Goal: Communication & Community: Participate in discussion

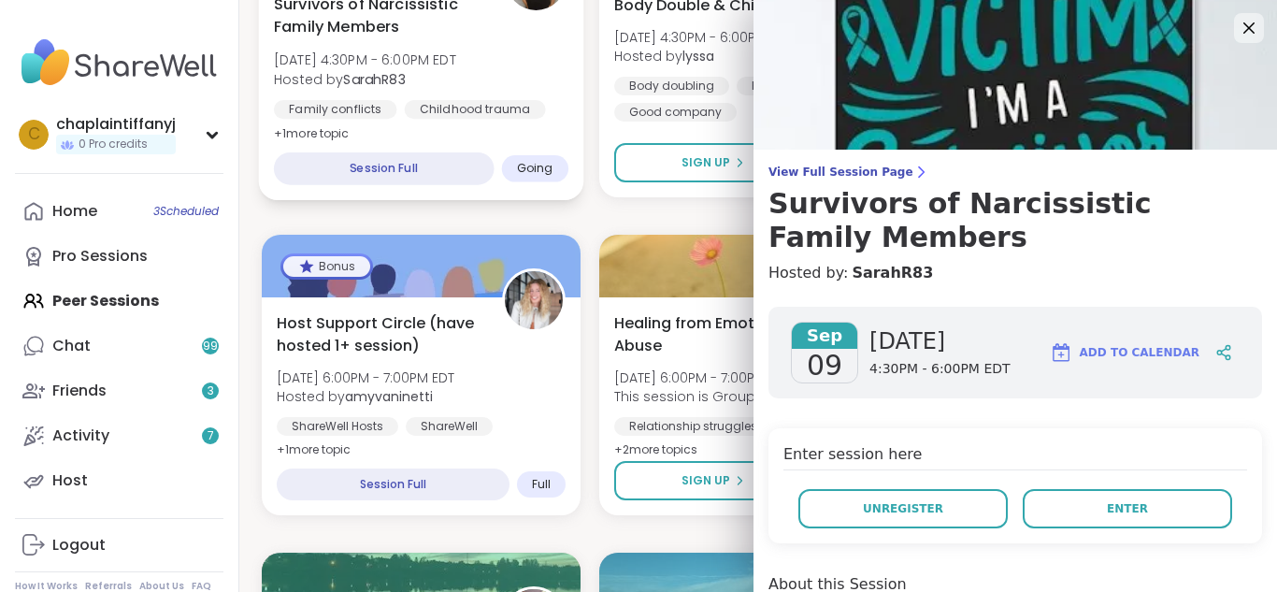
scroll to position [112, 0]
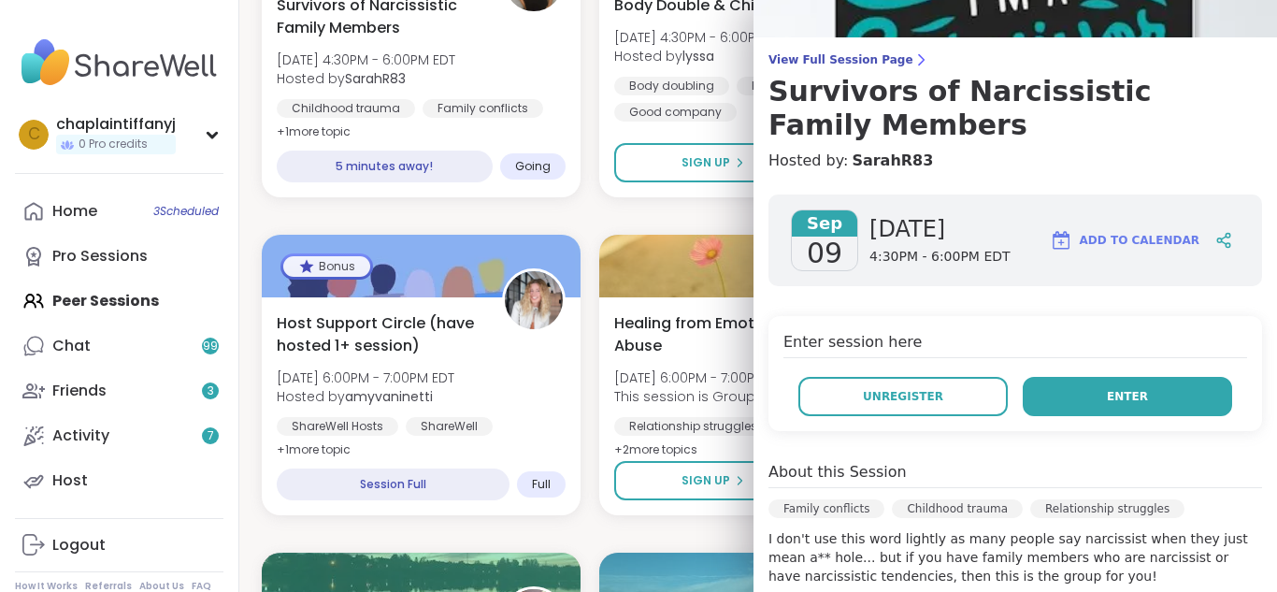
click at [1027, 399] on button "Enter" at bounding box center [1127, 396] width 209 height 39
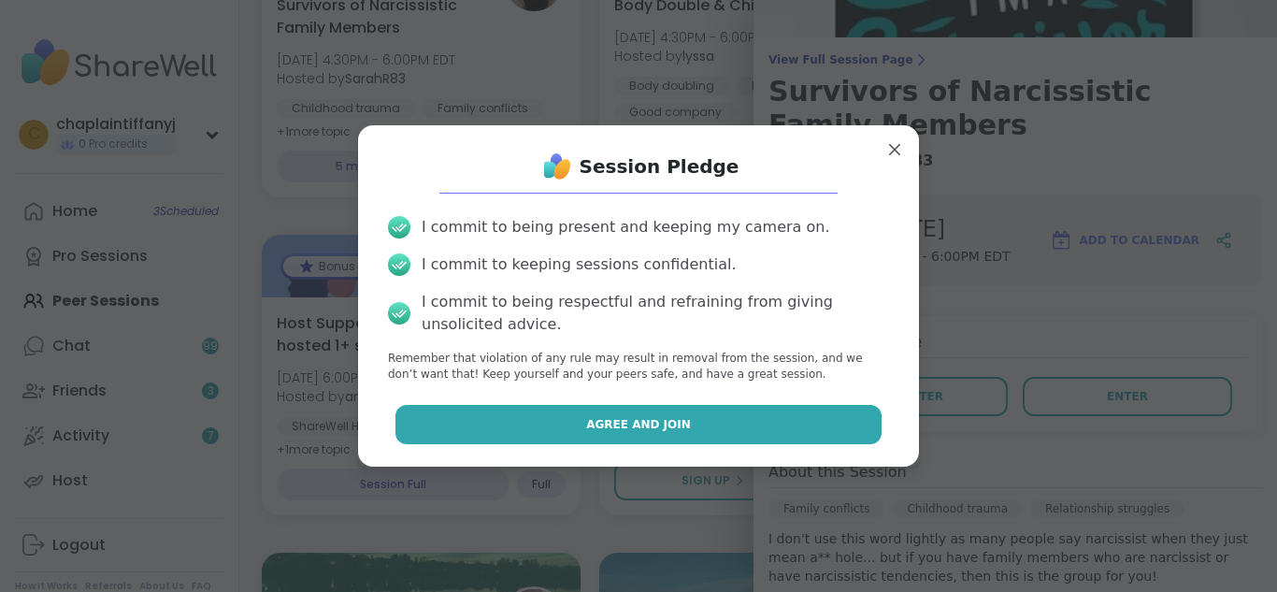
click at [771, 424] on button "Agree and Join" at bounding box center [638, 424] width 487 height 39
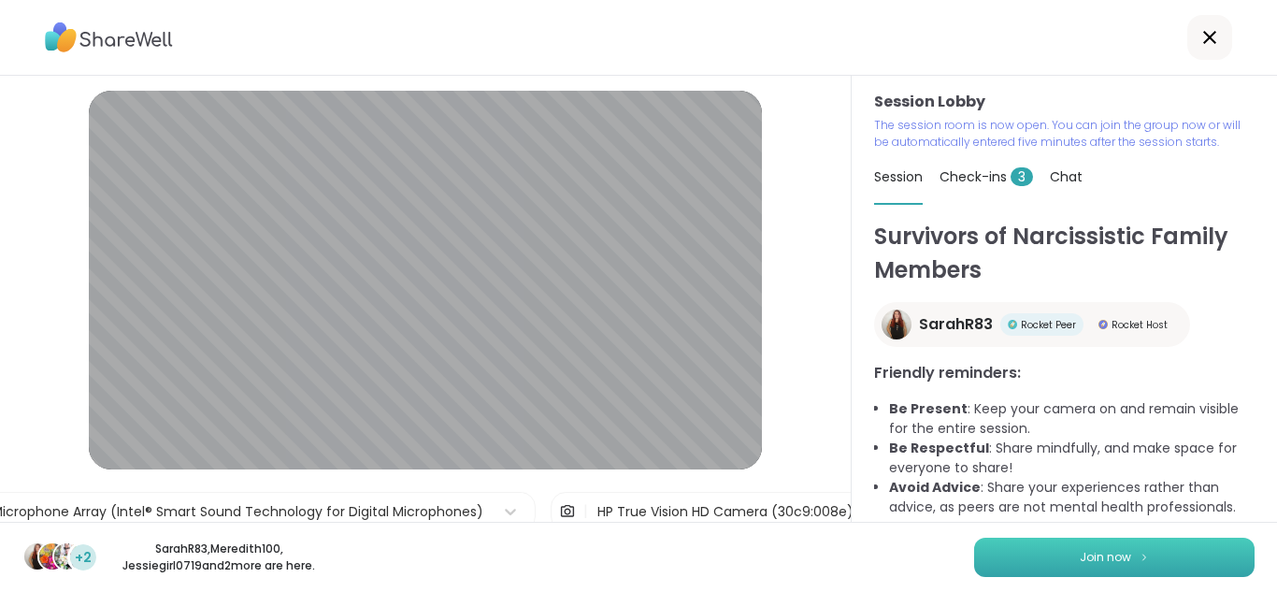
click at [1114, 551] on span "Join now" at bounding box center [1105, 557] width 51 height 17
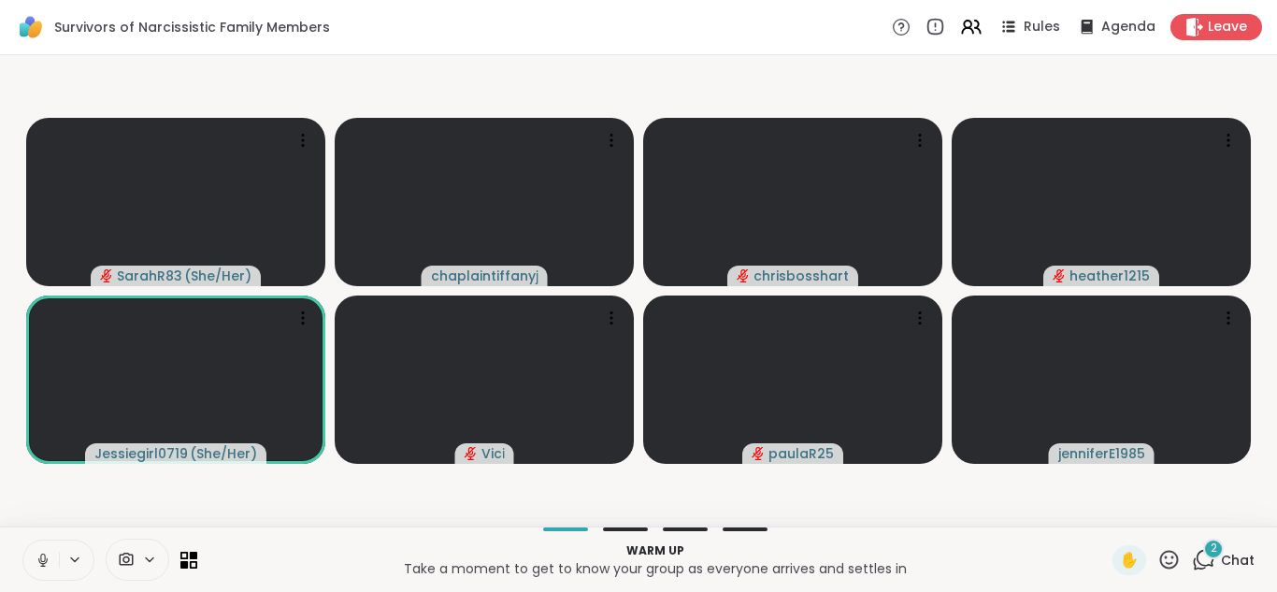
click at [65, 570] on div at bounding box center [58, 559] width 72 height 41
click at [49, 555] on icon at bounding box center [43, 560] width 17 height 17
click at [48, 554] on icon at bounding box center [43, 560] width 17 height 17
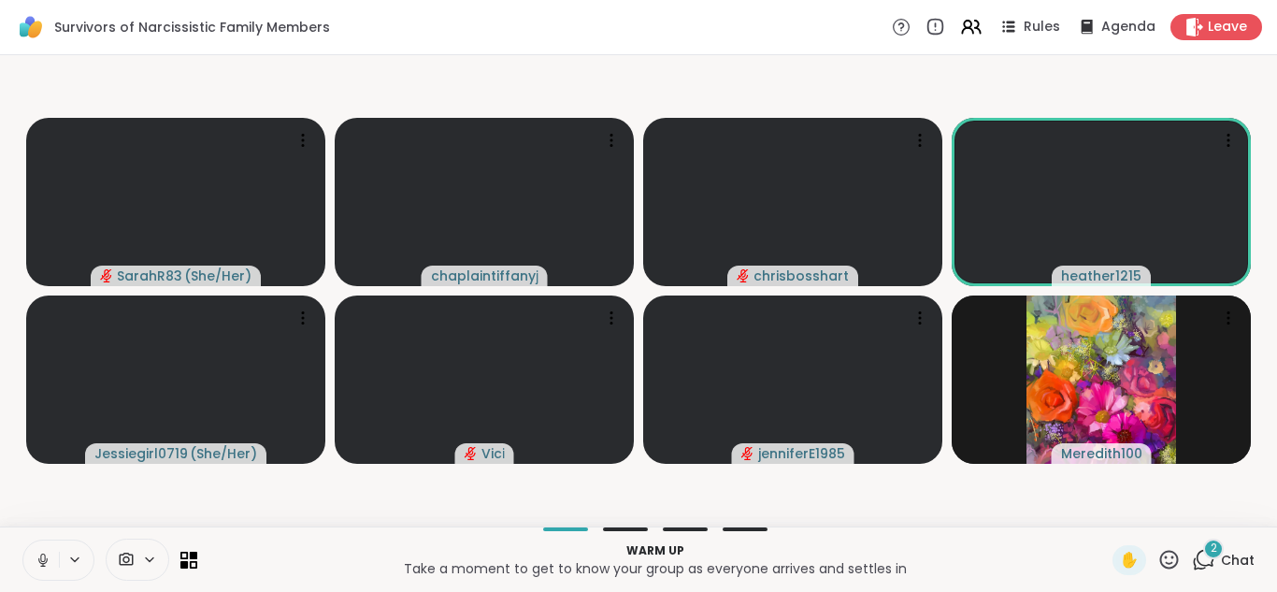
click at [48, 555] on icon at bounding box center [43, 560] width 17 height 17
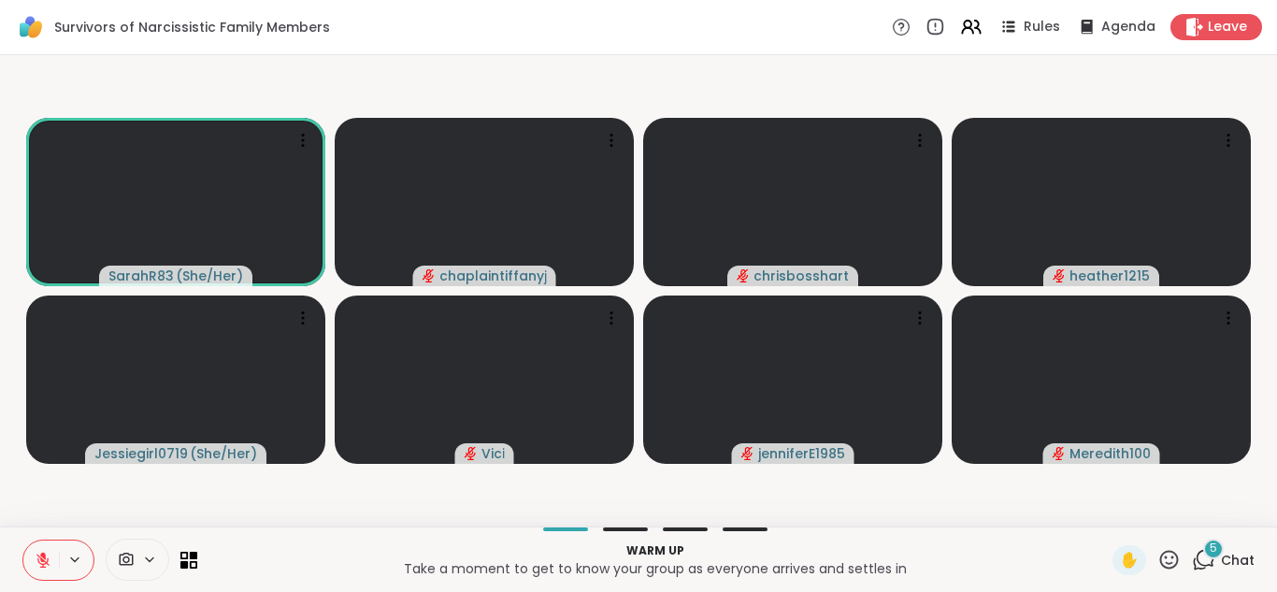
click at [1203, 545] on div "5" at bounding box center [1213, 549] width 21 height 21
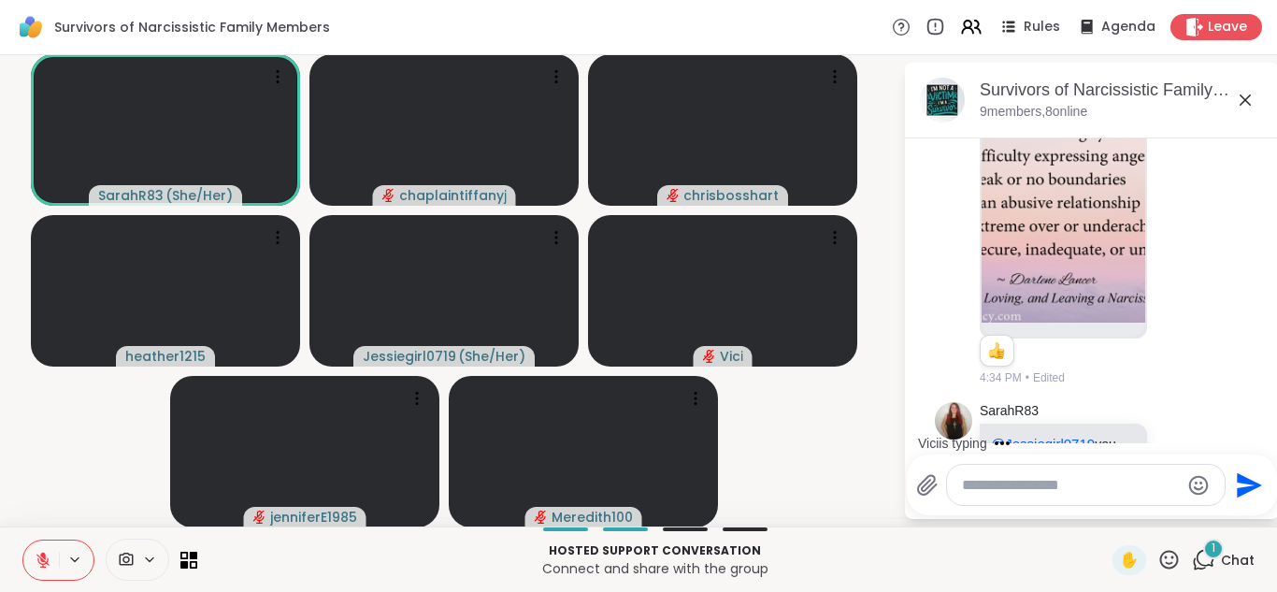
scroll to position [2181, 0]
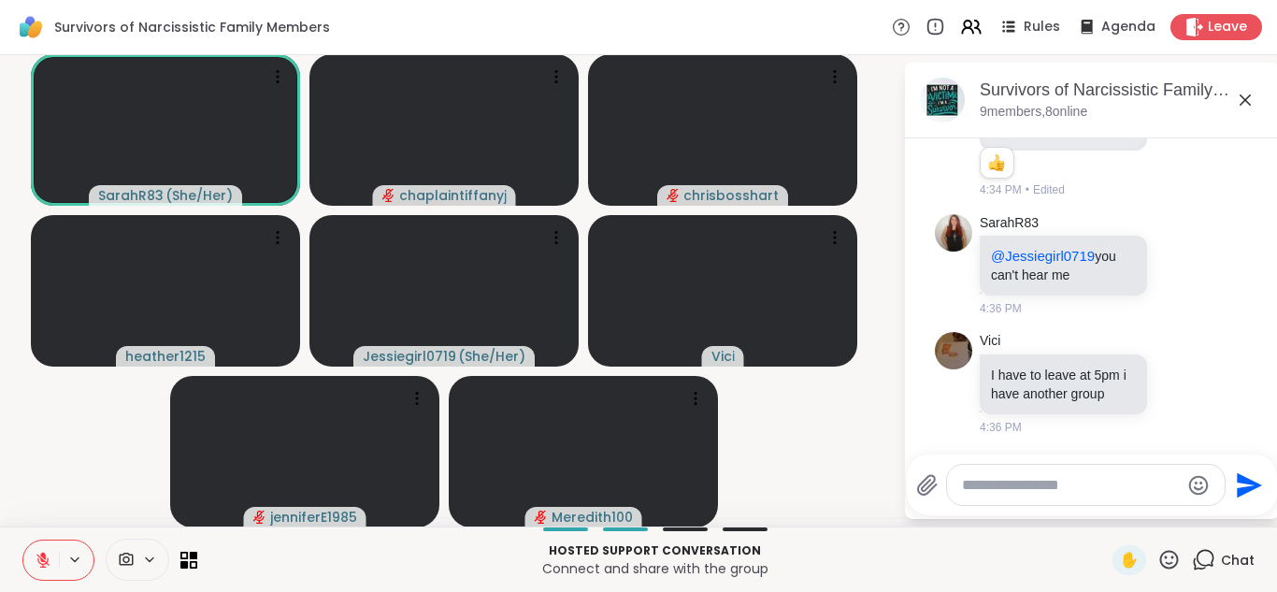
click at [43, 563] on icon at bounding box center [43, 560] width 17 height 17
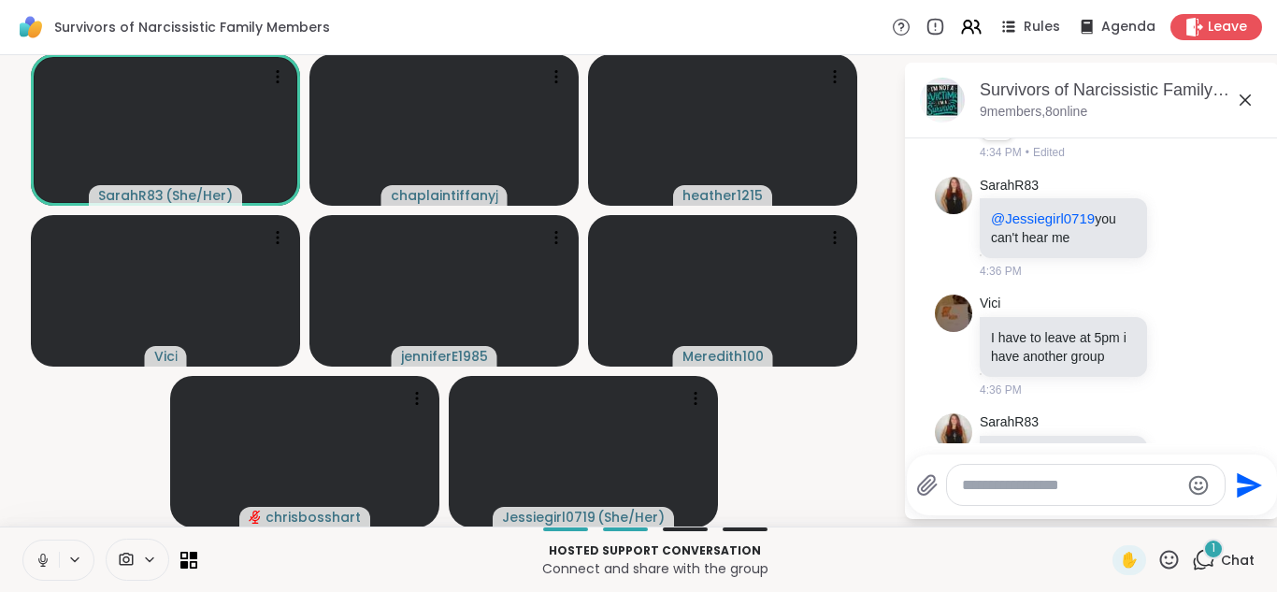
scroll to position [2880, 0]
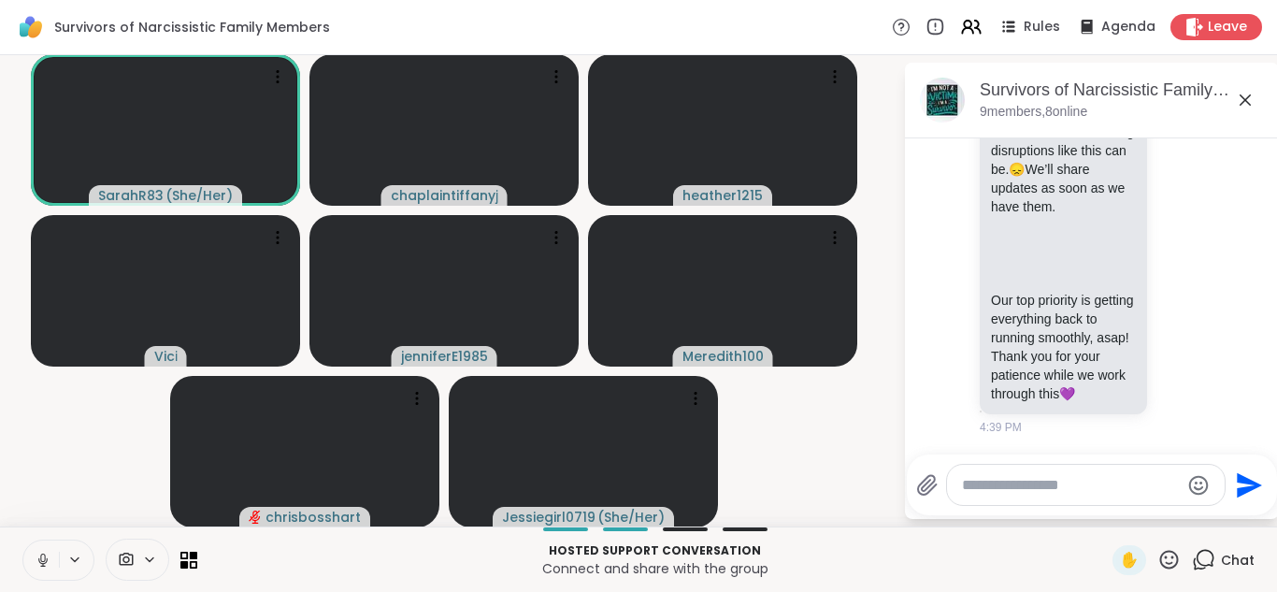
click at [951, 473] on div at bounding box center [1086, 485] width 278 height 40
click at [962, 482] on textarea "Type your message" at bounding box center [1071, 485] width 218 height 19
type textarea "**********"
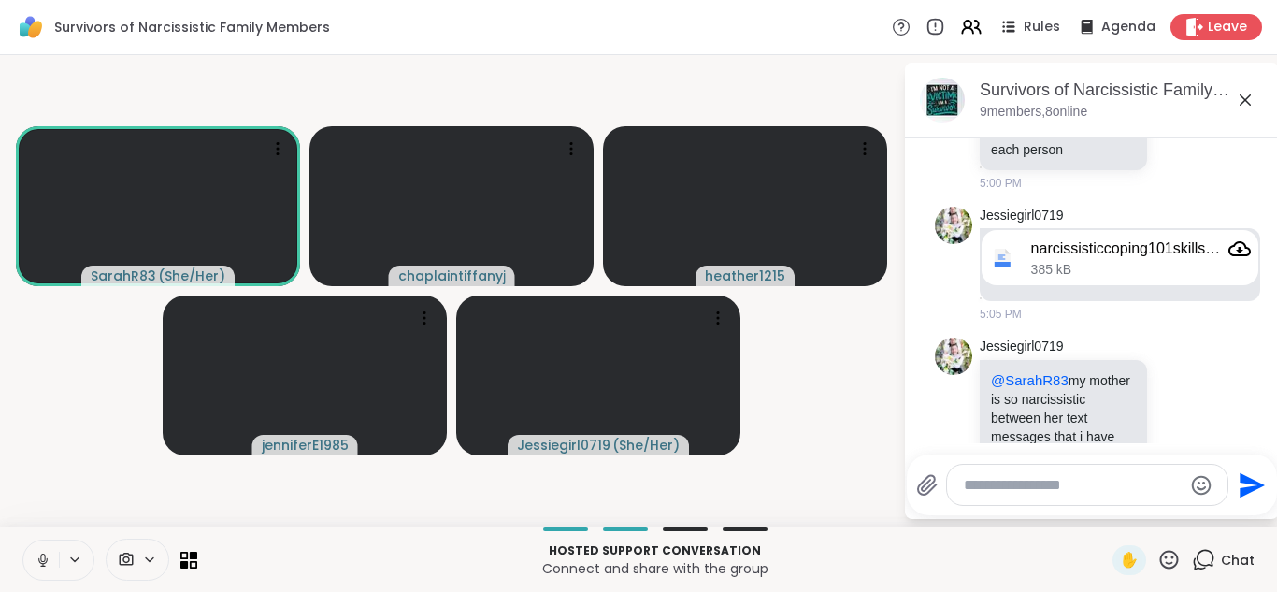
scroll to position [4664, 0]
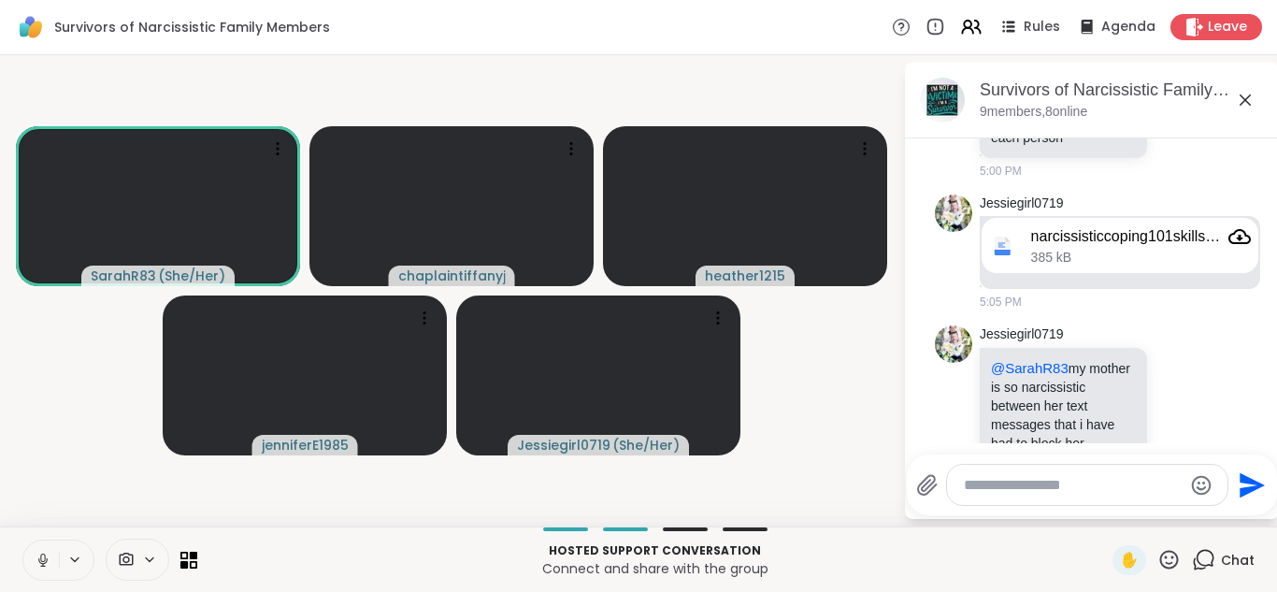
click at [1264, 431] on html "Survivors of Narcissistic Family Members Rules Agenda Leave SarahR83 ( She/Her …" at bounding box center [638, 296] width 1277 height 592
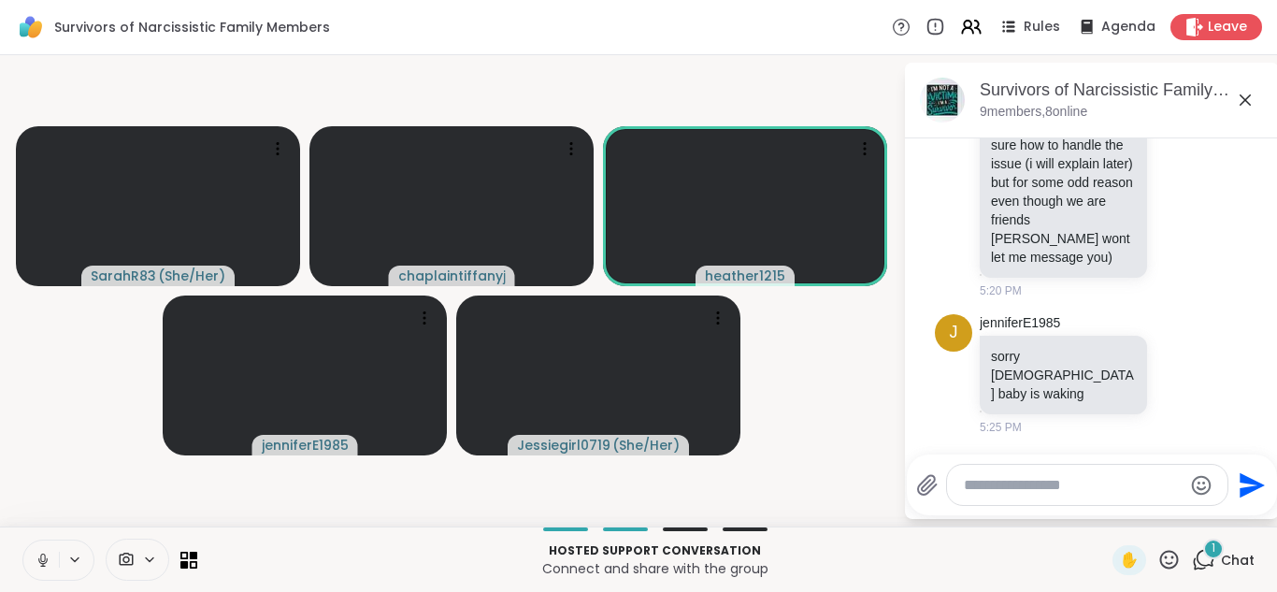
scroll to position [5947, 0]
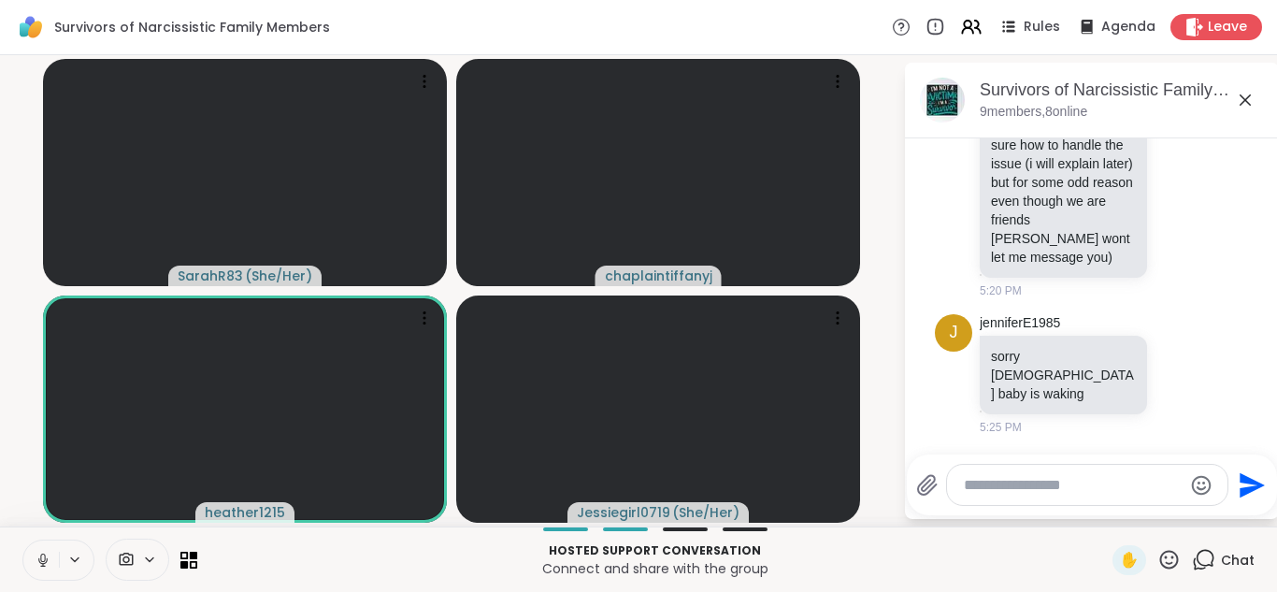
click at [973, 485] on textarea "Type your message" at bounding box center [1073, 485] width 218 height 19
type textarea "***"
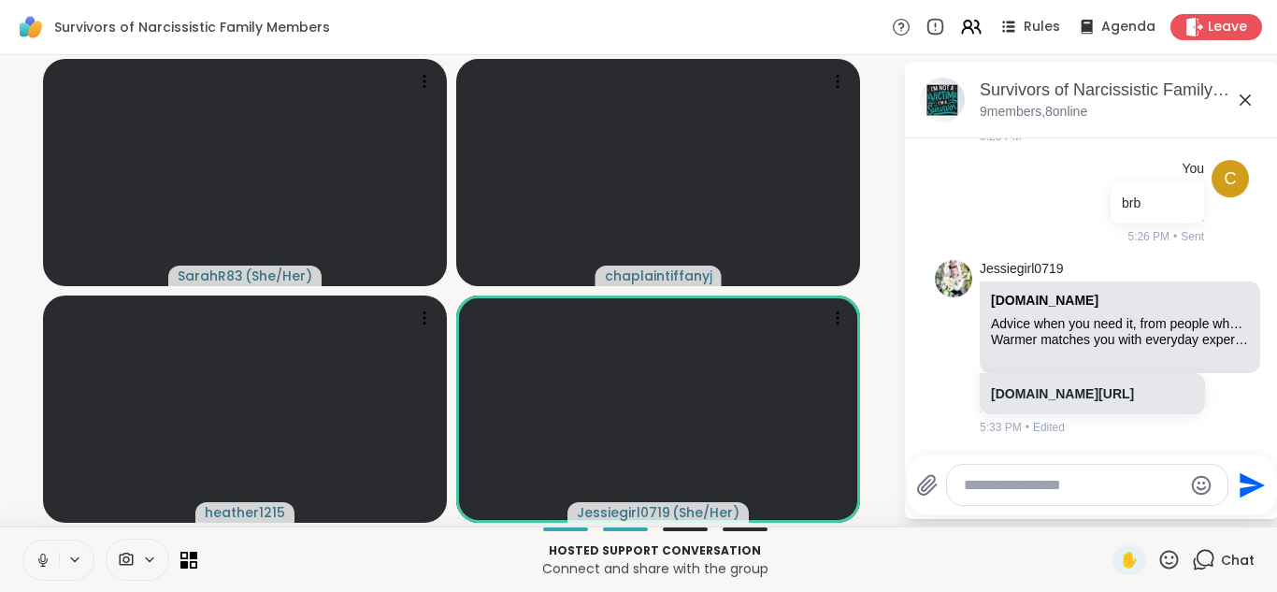
scroll to position [6238, 0]
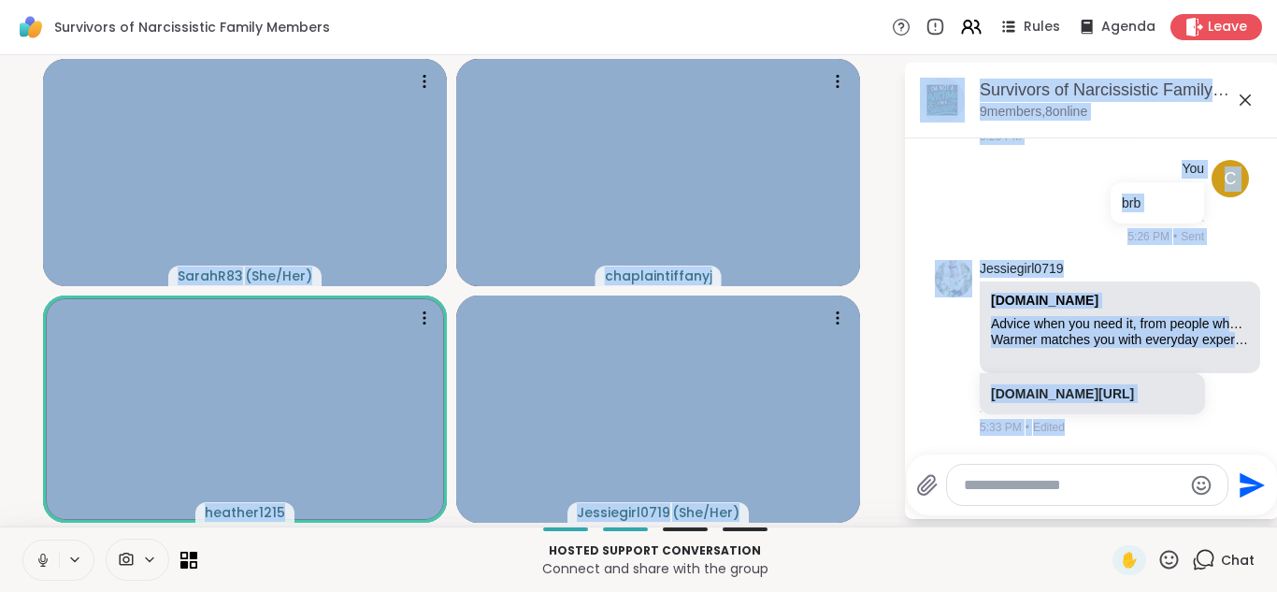
drag, startPoint x: 1276, startPoint y: 73, endPoint x: 1266, endPoint y: -81, distance: 154.6
click at [1266, 0] on html "Survivors of Narcissistic Family Members Rules Agenda Leave SarahR83 ( She/Her …" at bounding box center [638, 296] width 1277 height 592
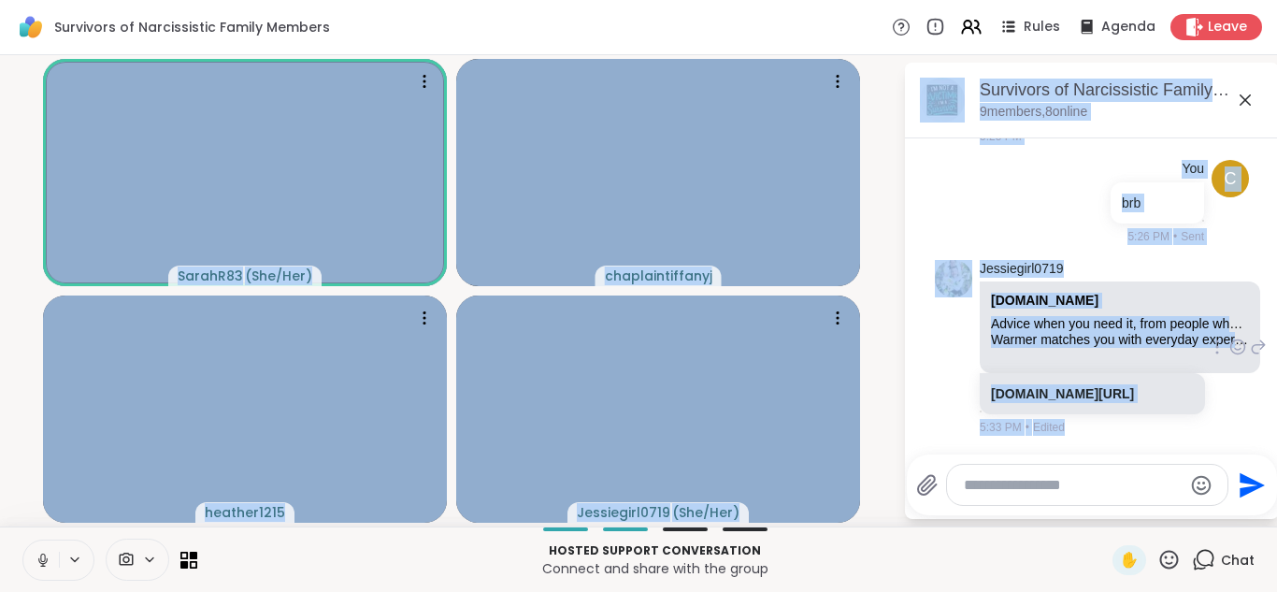
click at [1107, 276] on div "Jessiegirl0719" at bounding box center [1094, 269] width 229 height 19
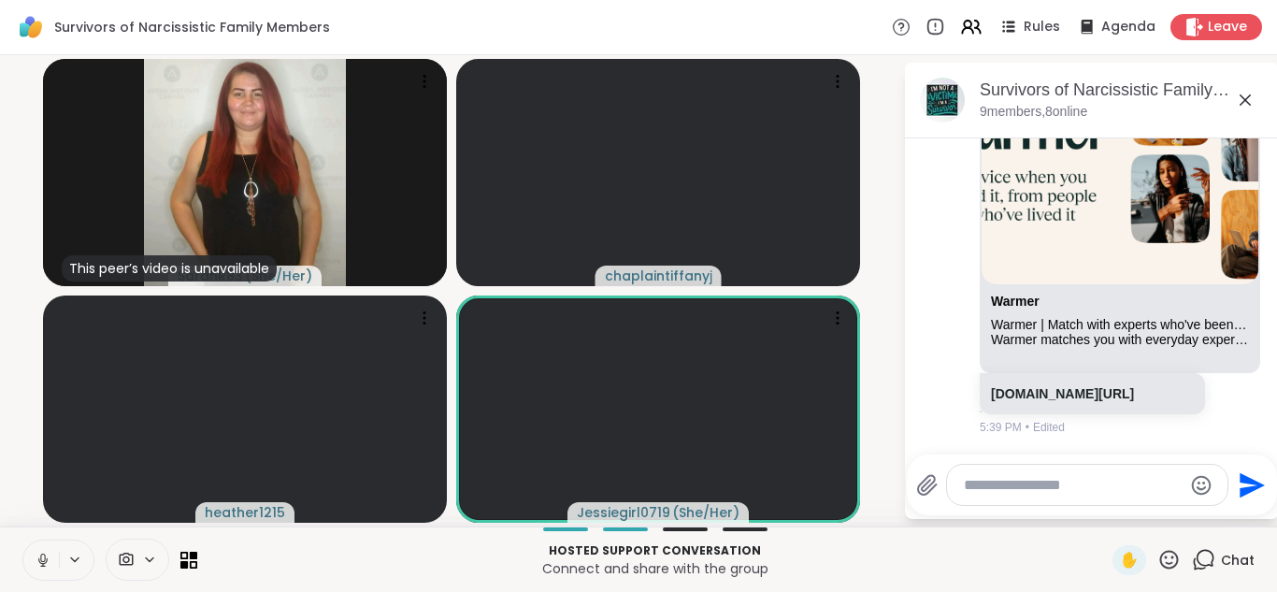
scroll to position [7565, 0]
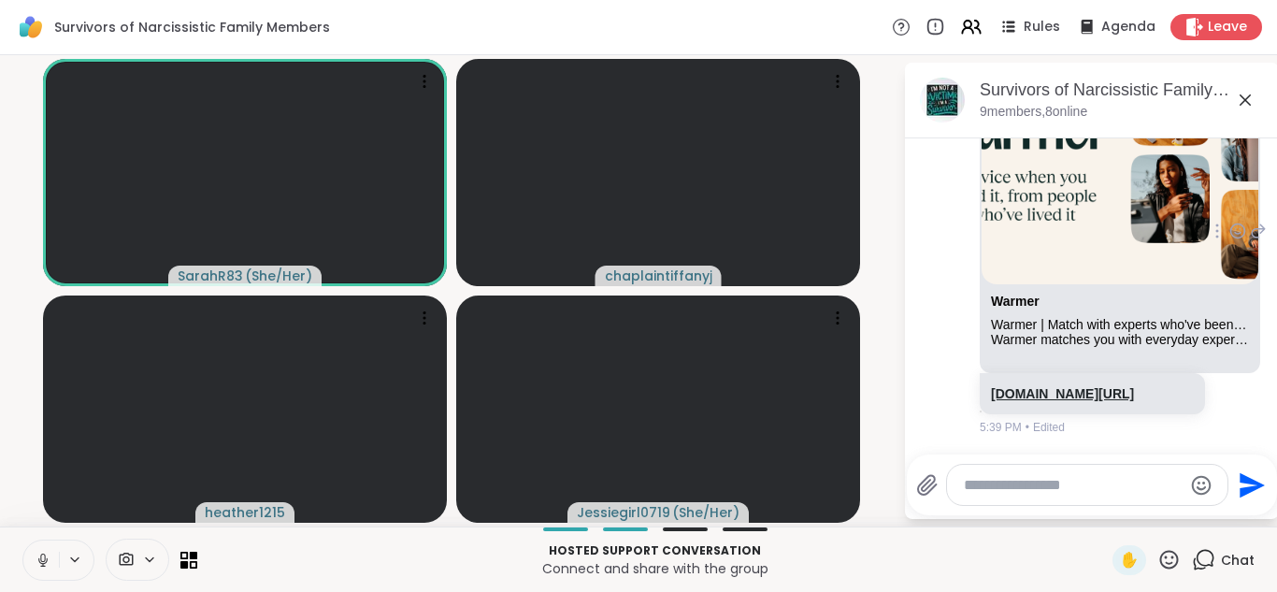
click at [1094, 386] on link "web.withwarmer.com/expert/signup?step=make_your_profile" at bounding box center [1062, 393] width 143 height 15
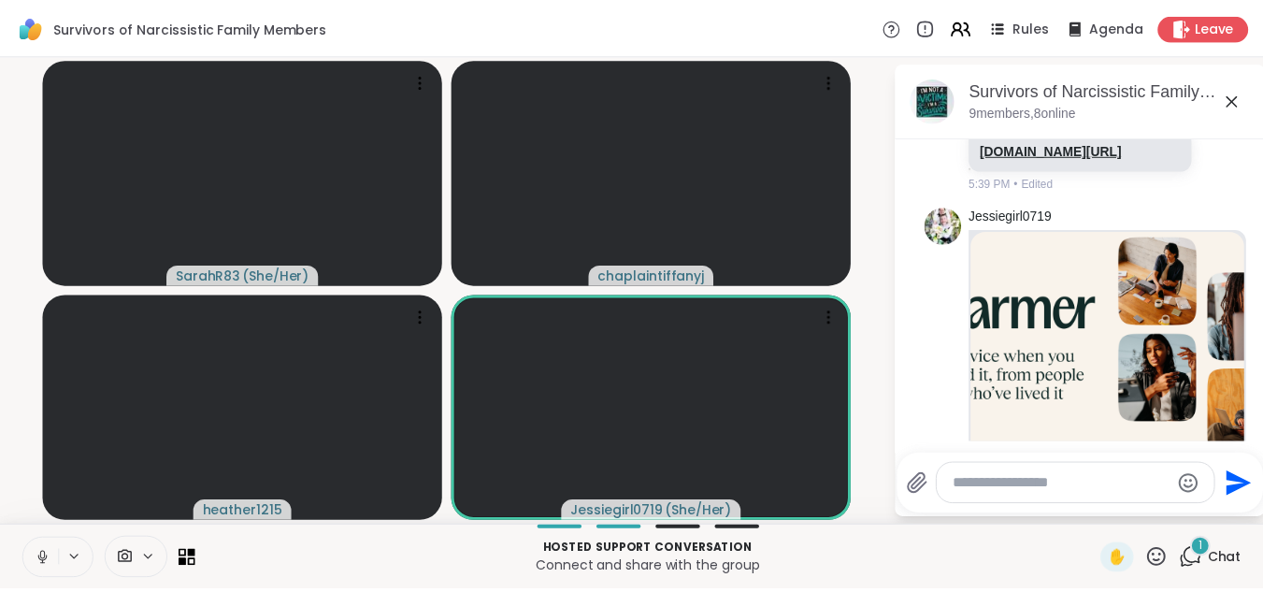
scroll to position [7747, 0]
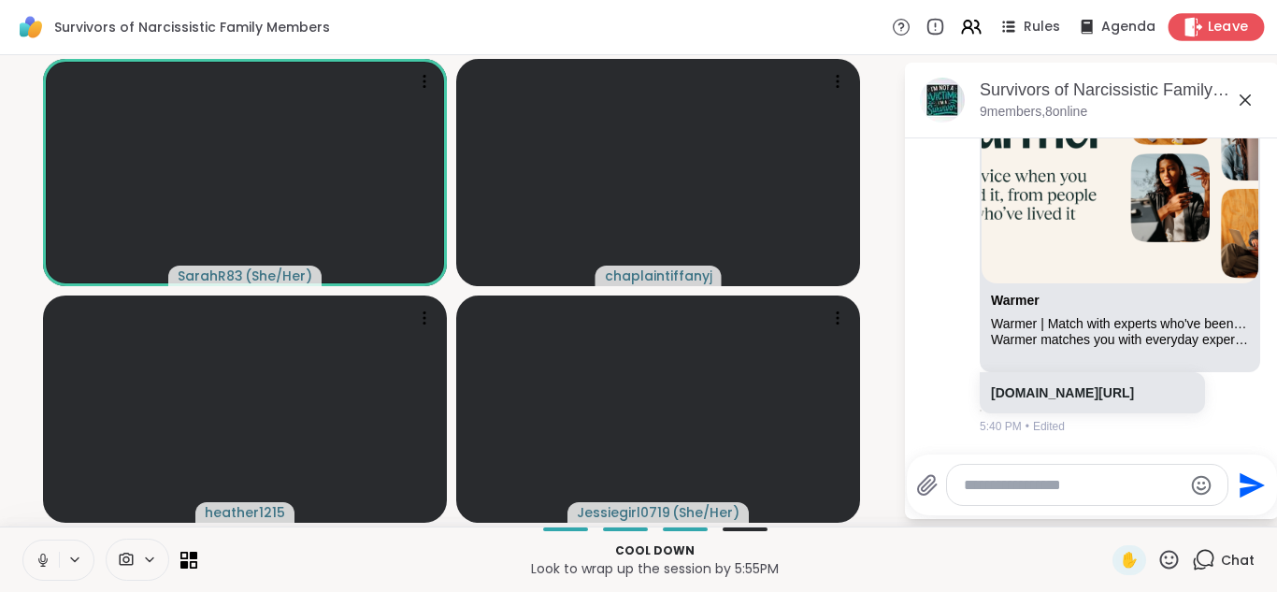
click at [1208, 21] on span "Leave" at bounding box center [1228, 28] width 41 height 20
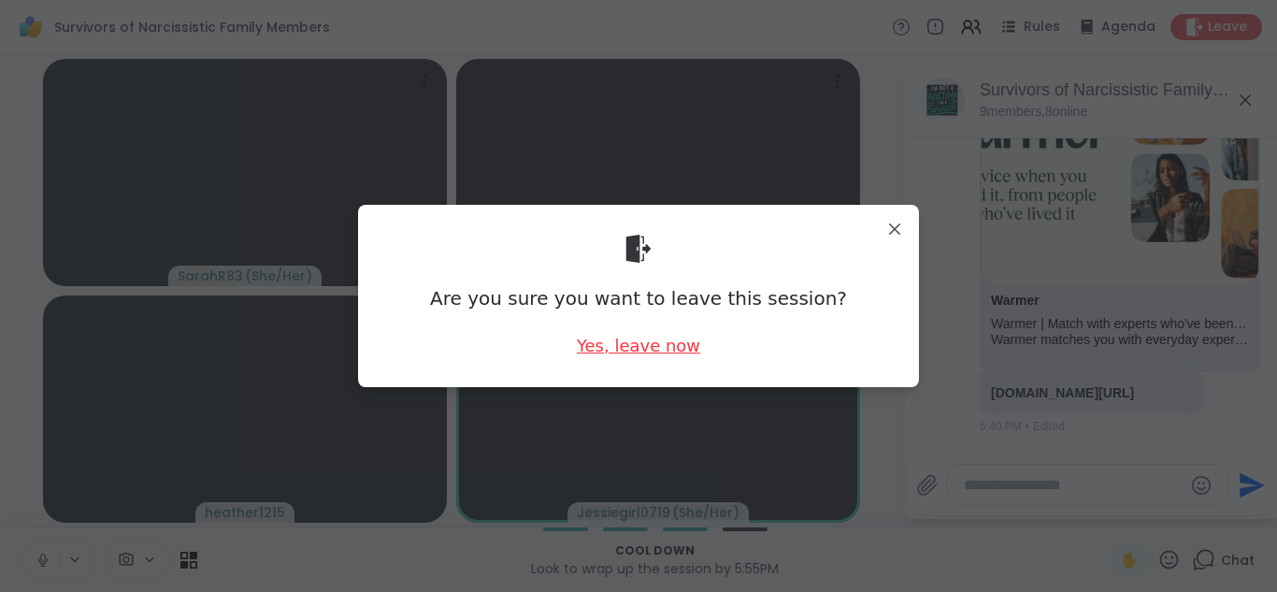
click at [627, 342] on div "Yes, leave now" at bounding box center [638, 345] width 123 height 23
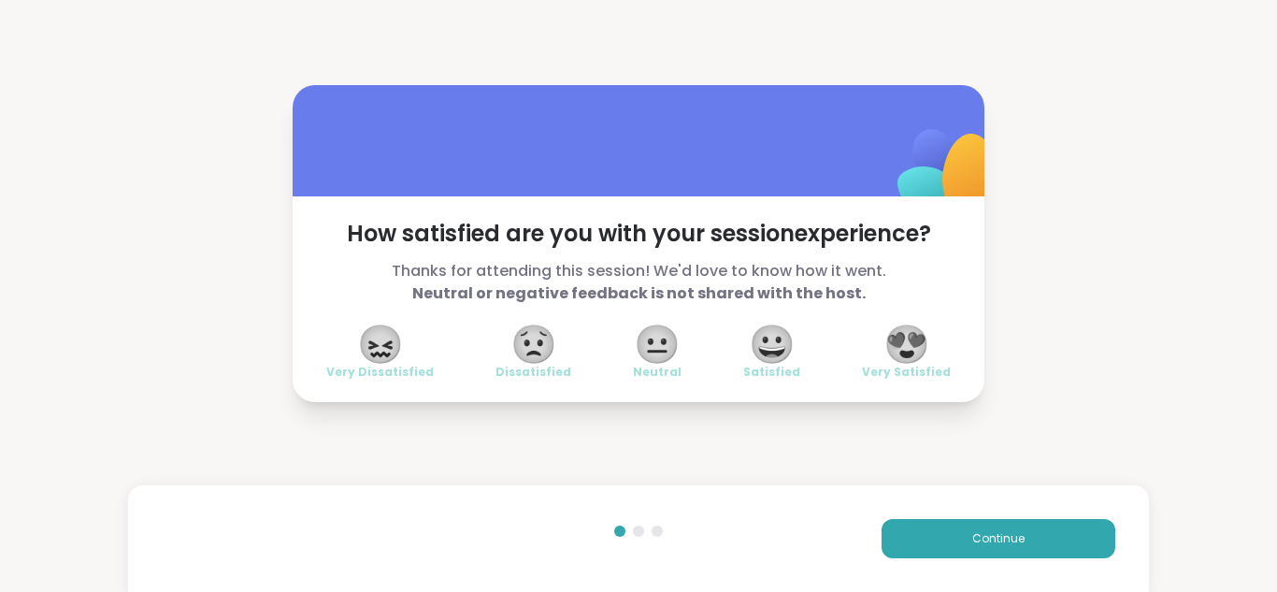
click at [897, 330] on span "😍" at bounding box center [907, 344] width 47 height 34
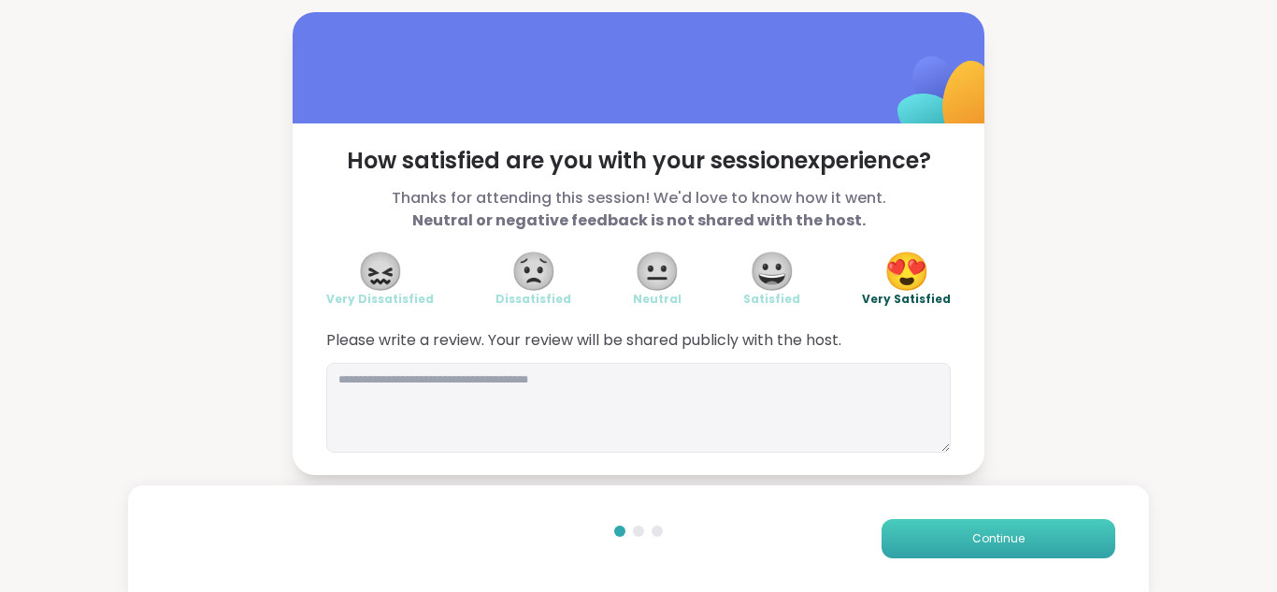
click at [954, 536] on button "Continue" at bounding box center [999, 538] width 234 height 39
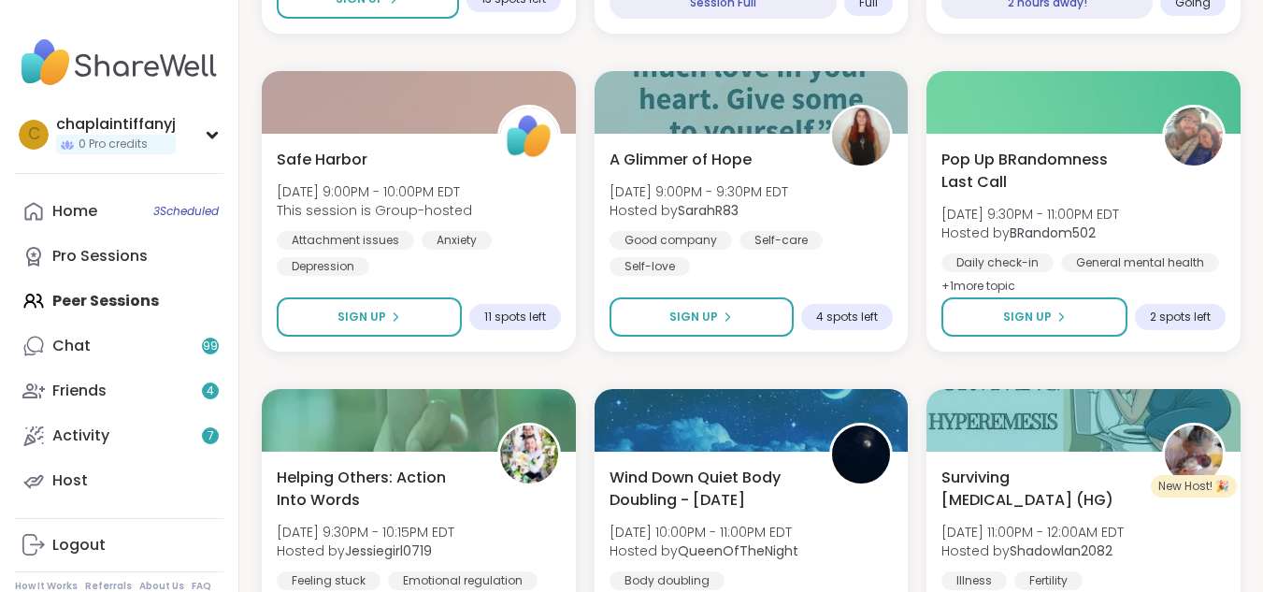
scroll to position [2013, 0]
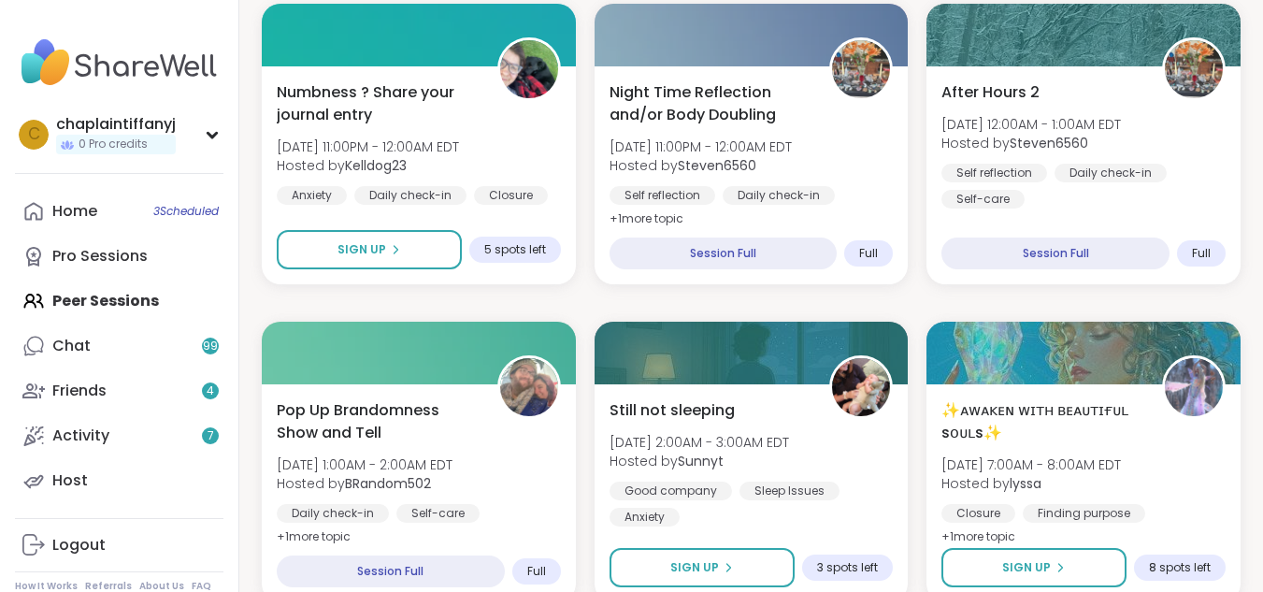
scroll to position [2753, 0]
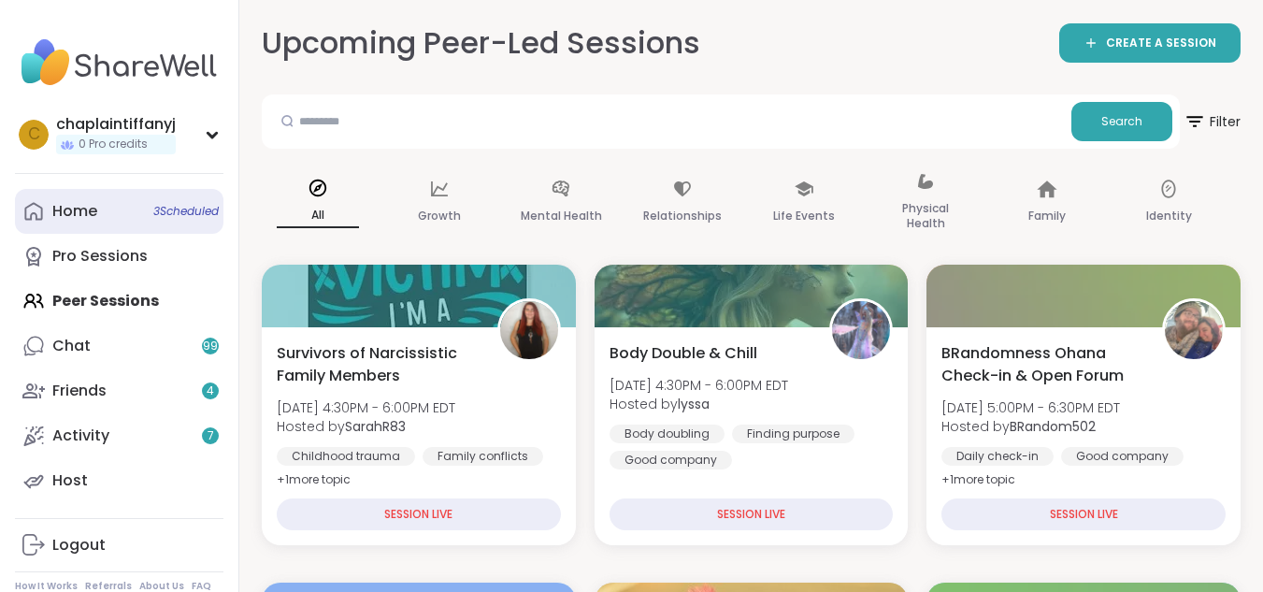
click at [85, 209] on div "Home 3 Scheduled" at bounding box center [74, 211] width 45 height 21
